Goal: Check status

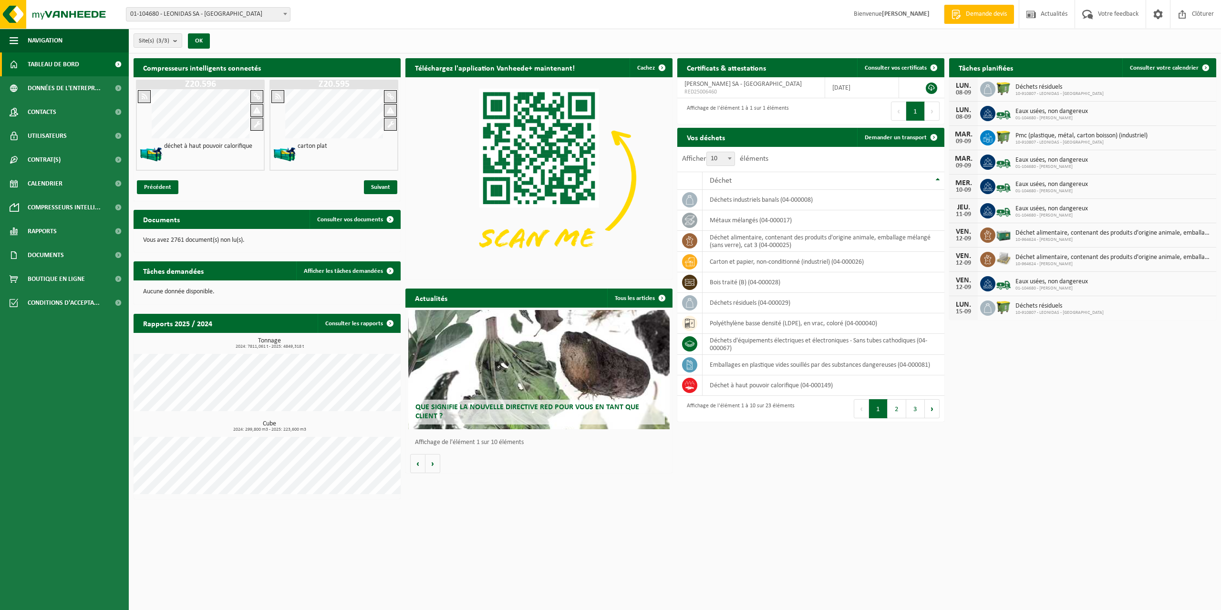
click at [247, 16] on span "01-104680 - LEONIDAS SA - [GEOGRAPHIC_DATA]" at bounding box center [208, 14] width 164 height 13
select select "151838"
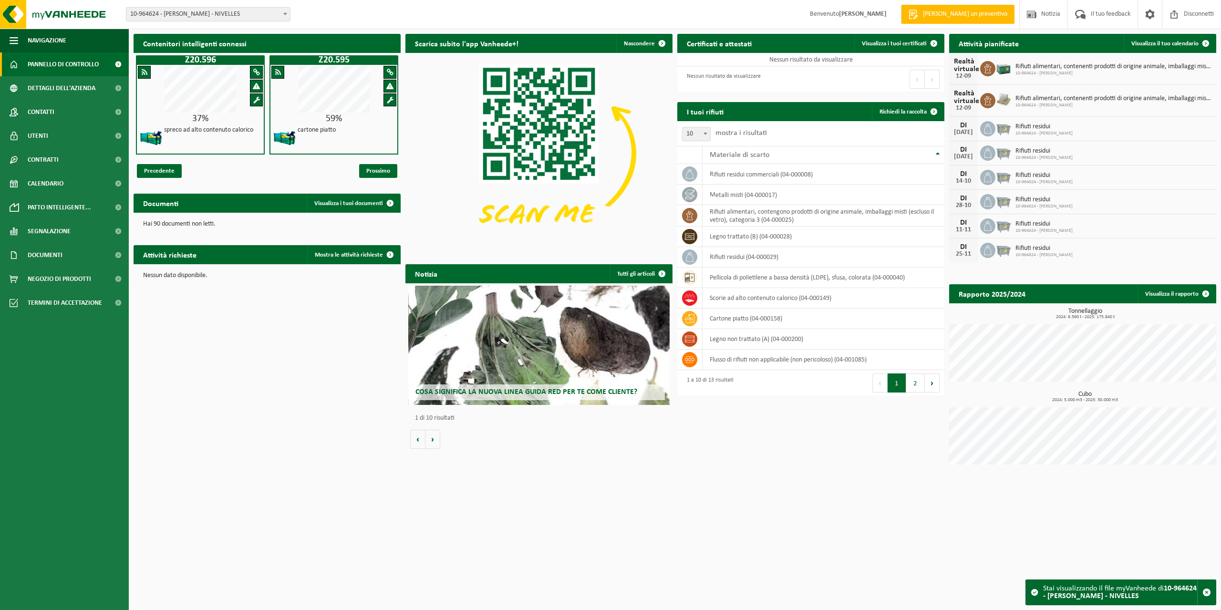
click at [220, 164] on div "Precedente Prossimo" at bounding box center [267, 171] width 267 height 28
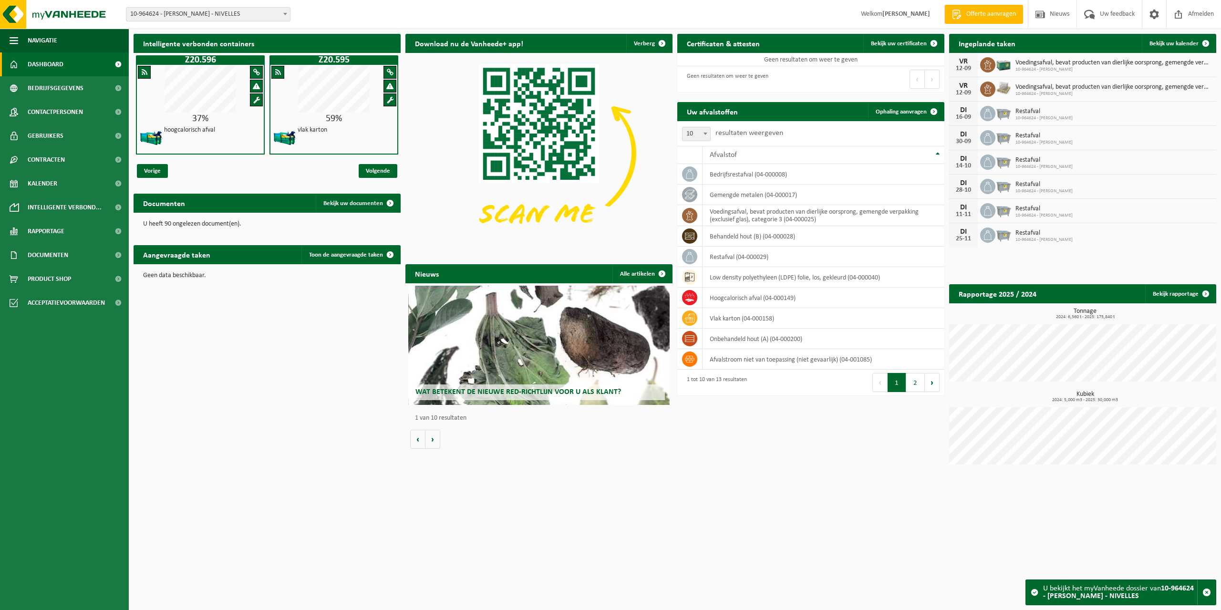
click at [864, 447] on div "Intelligente verbonden containers Z20.596 37% hoogcalorisch afval Z20.595 59% v…" at bounding box center [675, 251] width 1088 height 445
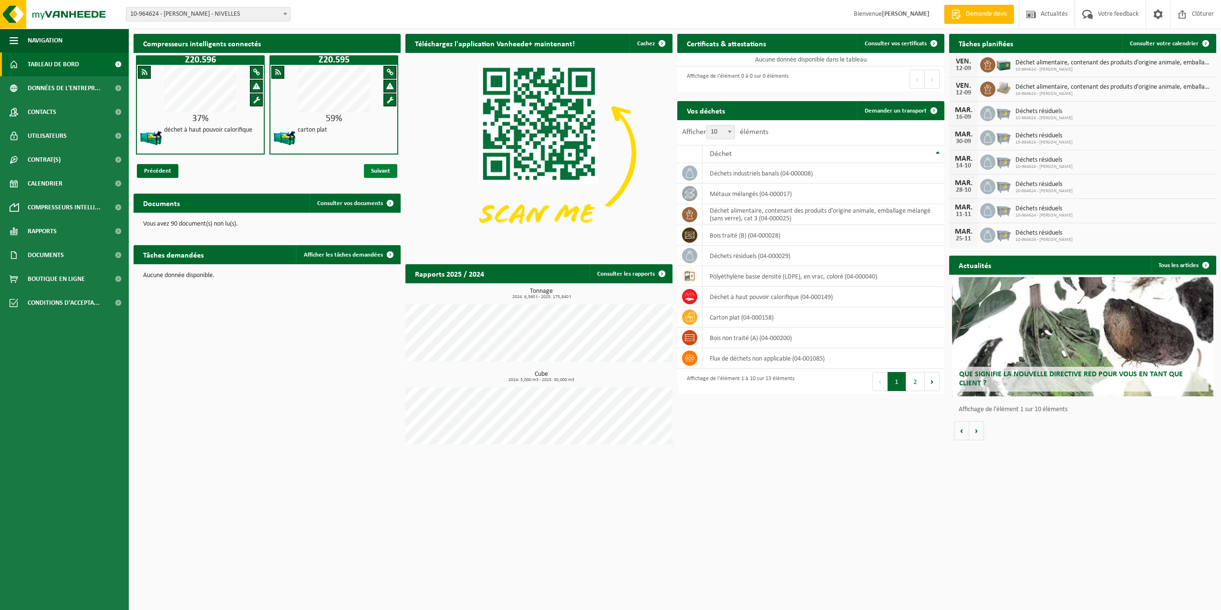
click at [384, 168] on span "Suivant" at bounding box center [380, 171] width 33 height 14
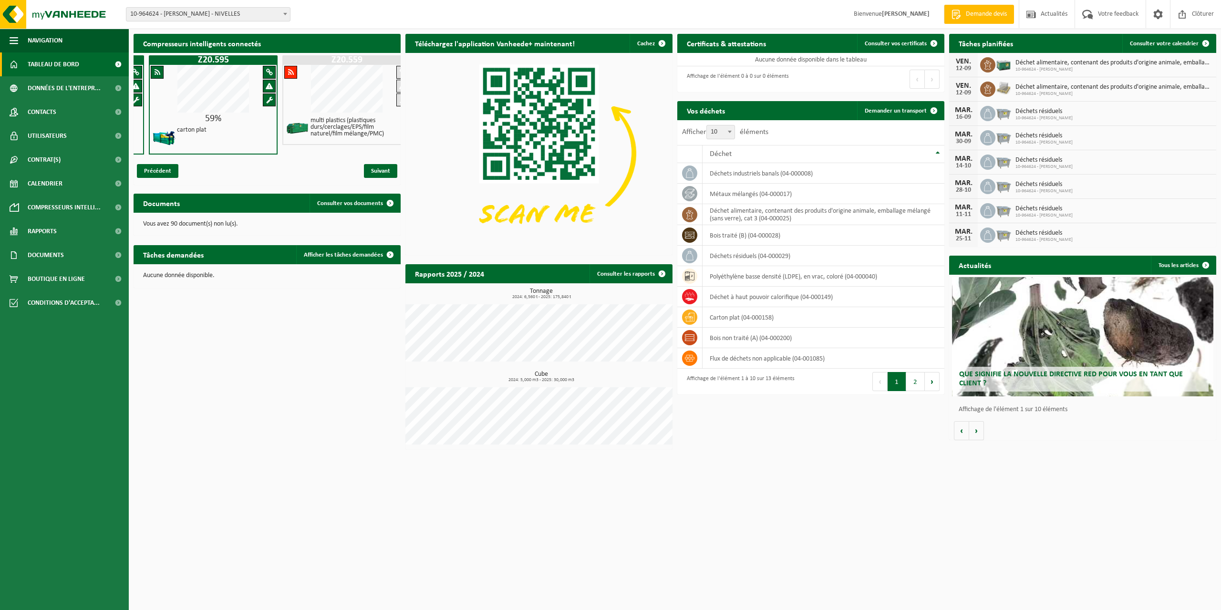
scroll to position [0, 134]
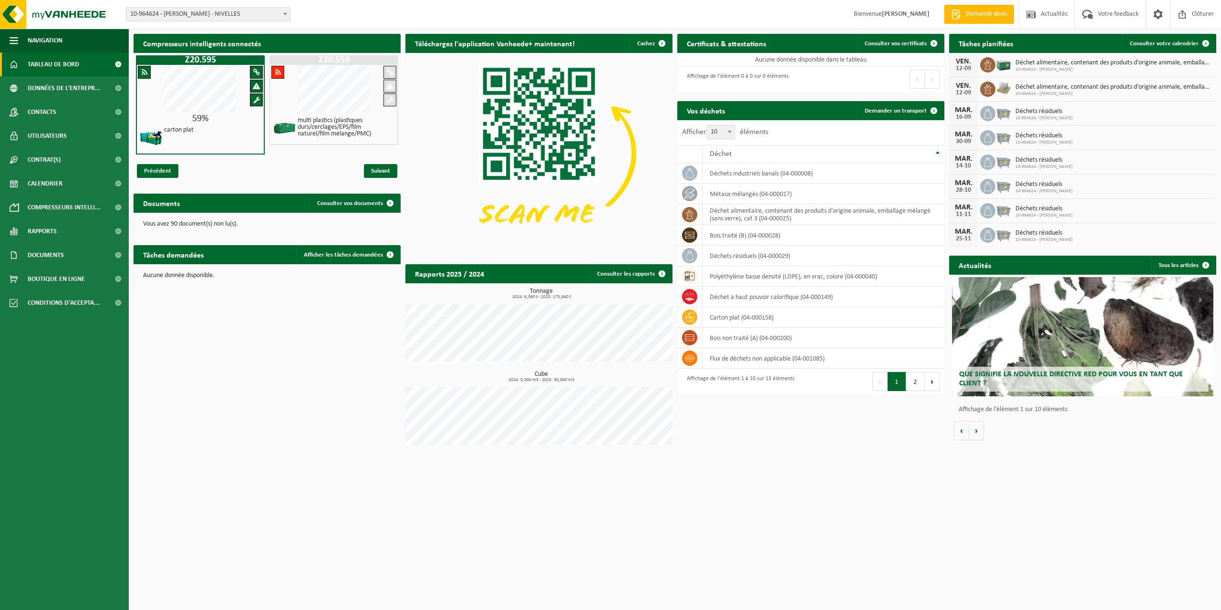
click at [227, 421] on div "Compresseurs intelligents connectés Z20.596 37% déchet à haut pouvoir calorifiq…" at bounding box center [675, 241] width 1088 height 425
click at [728, 132] on span at bounding box center [730, 131] width 10 height 12
click at [728, 125] on select "10 25 50 100" at bounding box center [723, 125] width 29 height 0
select select "25"
drag, startPoint x: 790, startPoint y: 24, endPoint x: 801, endPoint y: 29, distance: 12.2
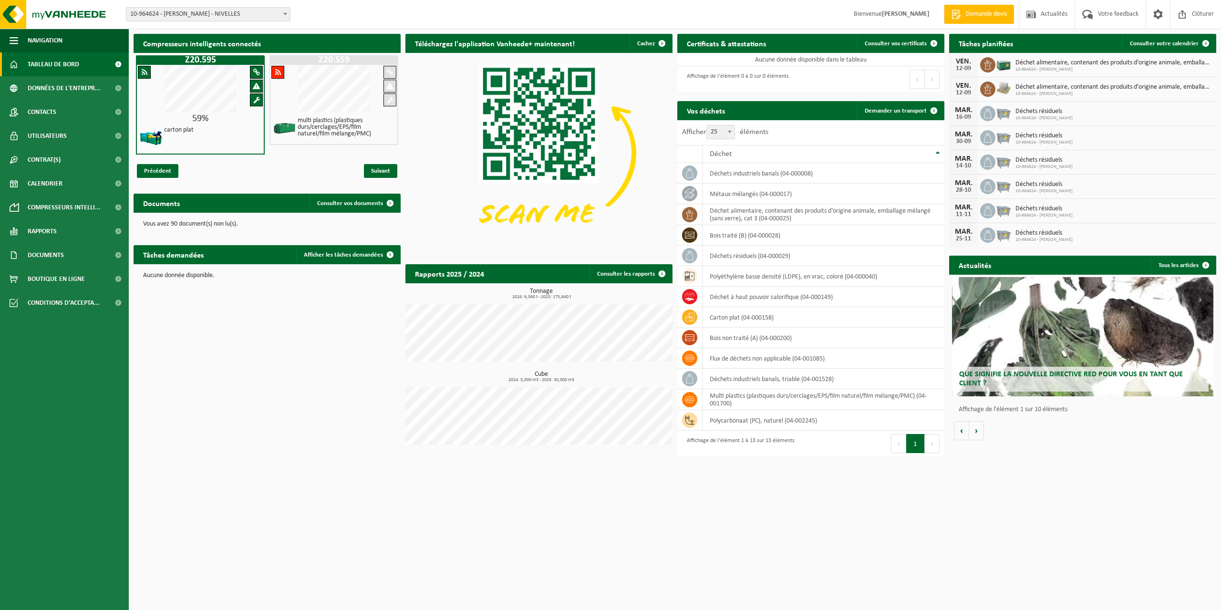
click at [801, 29] on div "Site: 01-104680 - LEONIDAS SA - ANDERLECHT 10-910807 - LEONIDAS - ANDERLECHT - …" at bounding box center [610, 14] width 1221 height 29
drag, startPoint x: 215, startPoint y: 433, endPoint x: 231, endPoint y: 422, distance: 19.3
click at [215, 433] on div "Compresseurs intelligents connectés Z20.596 37% déchet à haut pouvoir calorifiq…" at bounding box center [675, 244] width 1088 height 430
